Goal: Transaction & Acquisition: Purchase product/service

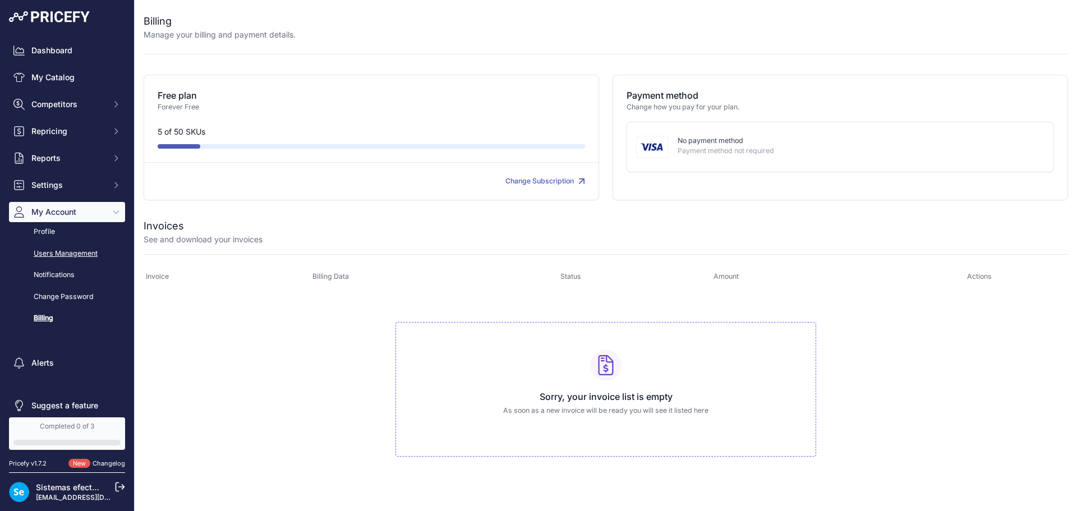
click at [61, 254] on link "Users Management" at bounding box center [67, 254] width 116 height 20
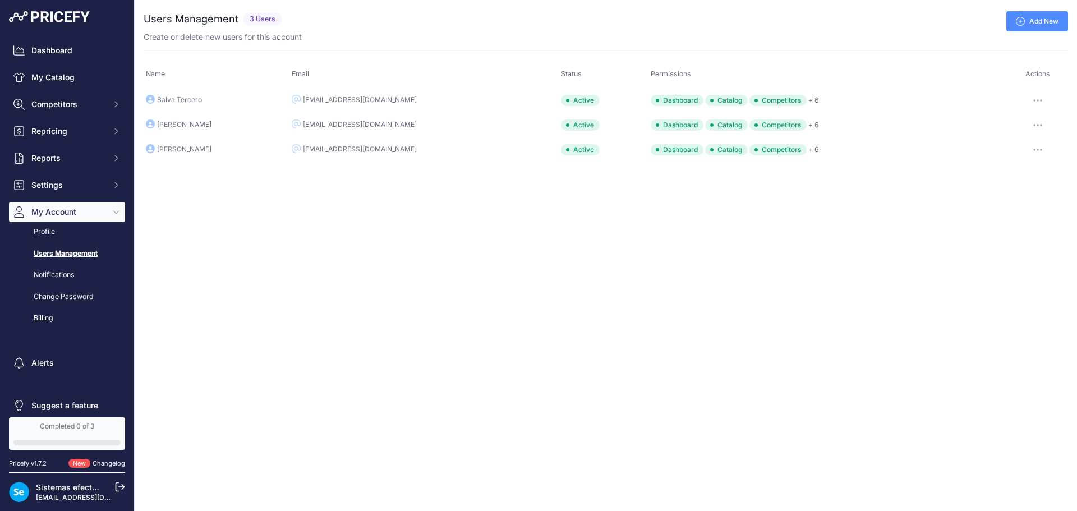
click at [39, 320] on link "Billing" at bounding box center [67, 318] width 116 height 20
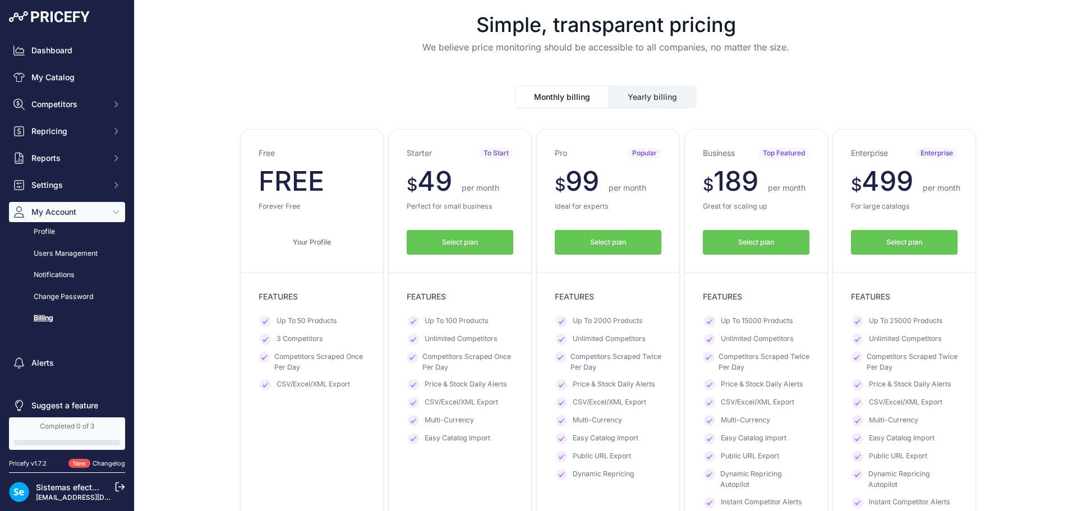
click at [607, 236] on button "Select plan" at bounding box center [608, 242] width 107 height 25
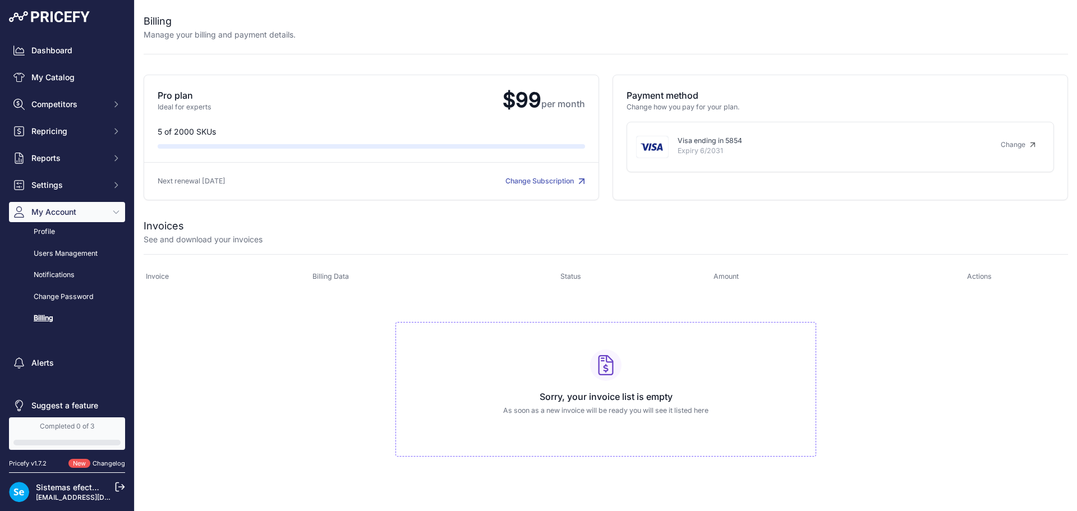
click at [118, 486] on icon at bounding box center [120, 487] width 10 height 10
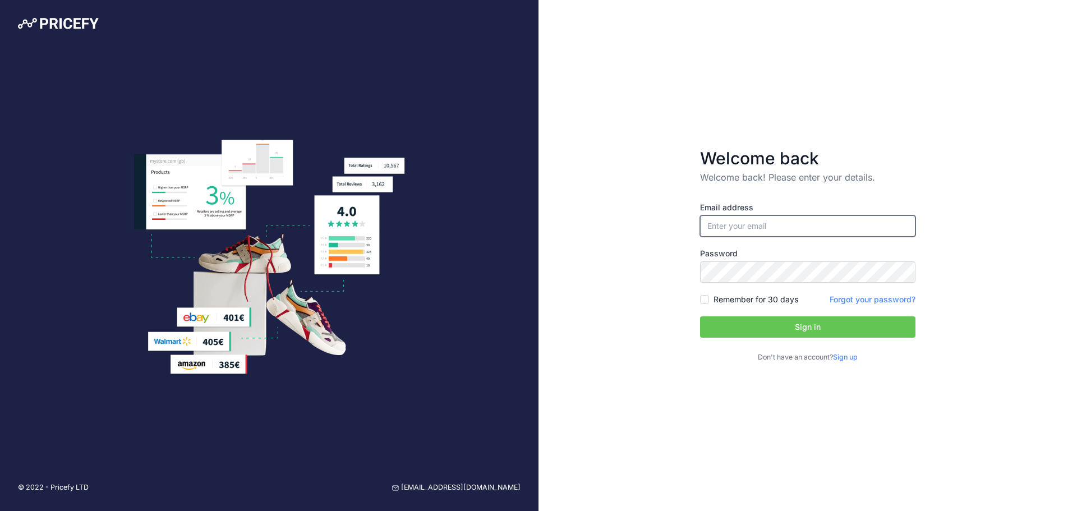
click at [754, 220] on input "email" at bounding box center [807, 225] width 215 height 21
click at [946, 252] on div "Welcome back Welcome back! Please enter your details. Email address Password Si…" at bounding box center [807, 255] width 538 height 511
click at [875, 225] on input "email" at bounding box center [807, 225] width 215 height 21
click at [828, 229] on input "sistemas@efectoled.com" at bounding box center [807, 225] width 215 height 21
type input "sistemasit@efectoled.com"
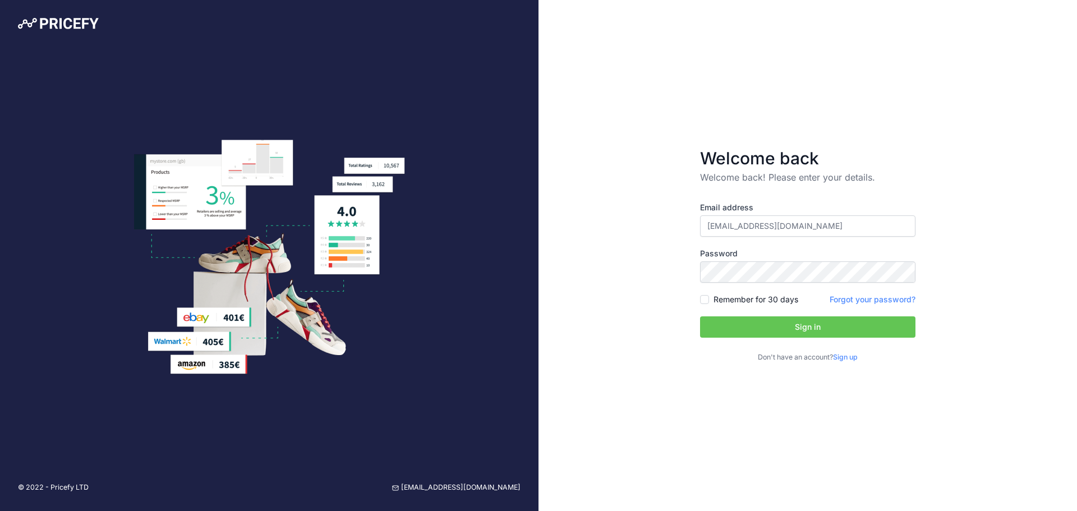
click at [804, 327] on button "Sign in" at bounding box center [807, 326] width 215 height 21
